Goal: Task Accomplishment & Management: Manage account settings

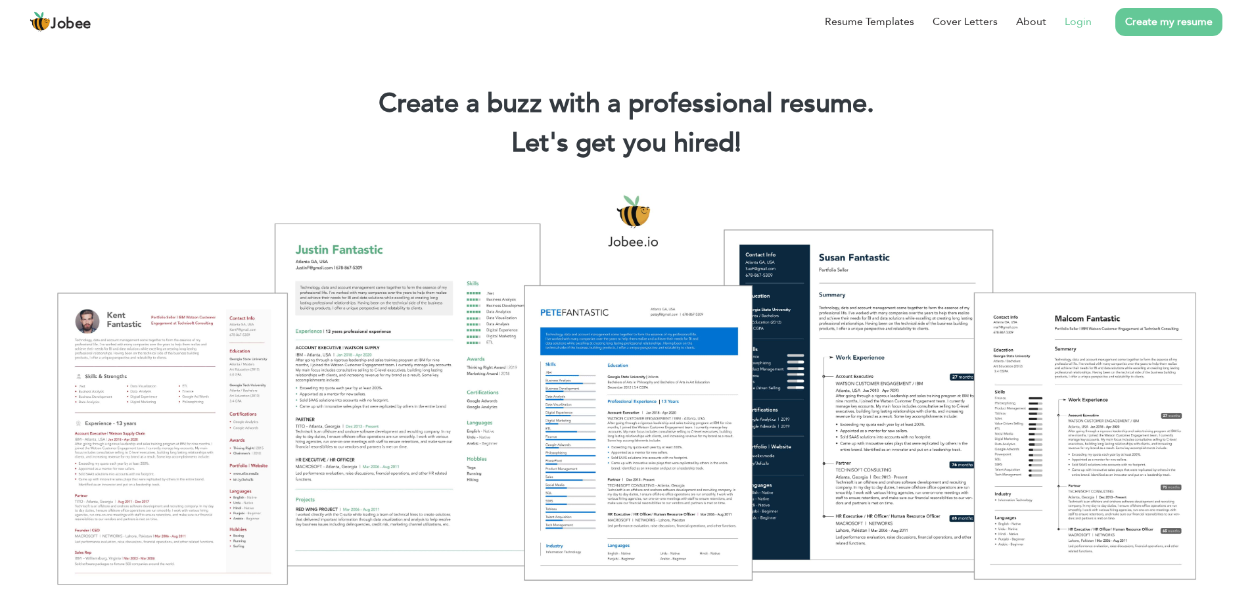
click at [1072, 20] on link "Login" at bounding box center [1077, 22] width 27 height 16
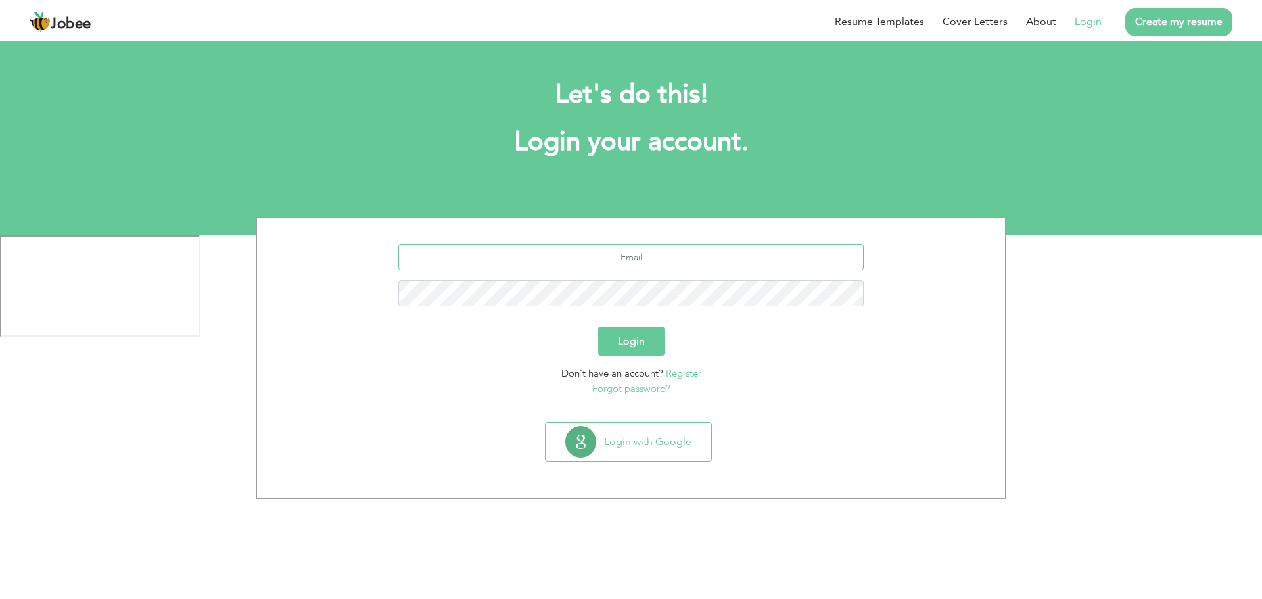
click at [668, 260] on input "text" at bounding box center [631, 257] width 466 height 26
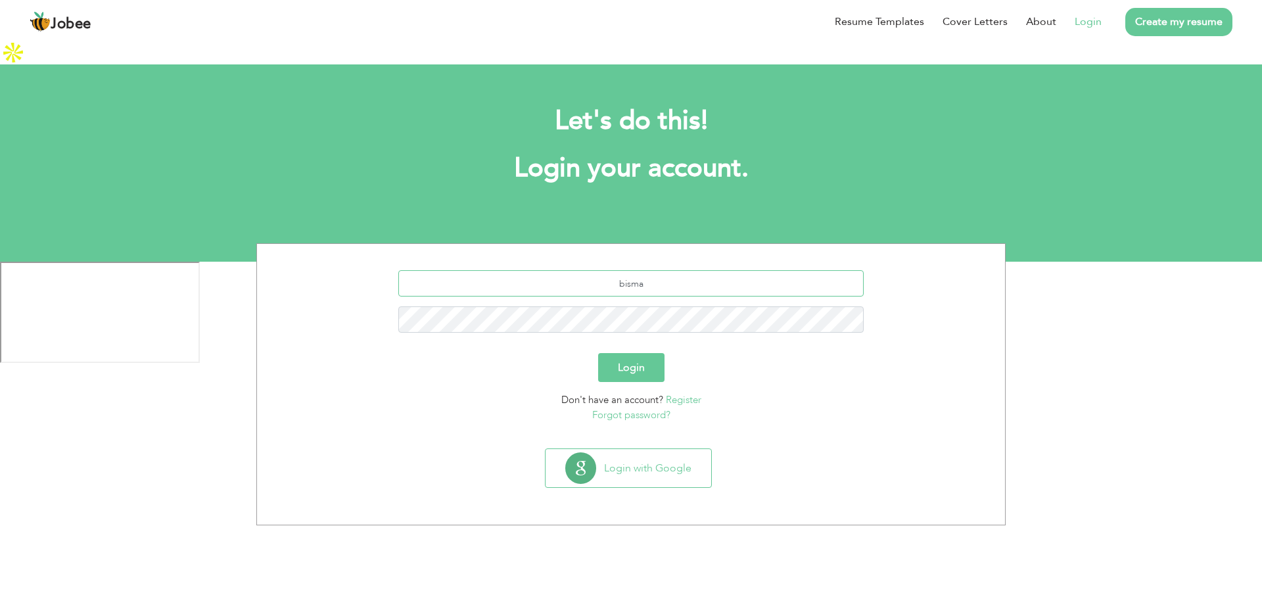
type input "bisma"
